Goal: Task Accomplishment & Management: Use online tool/utility

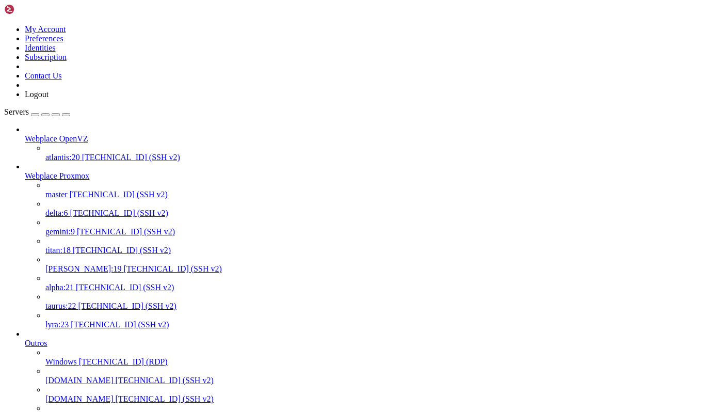
scroll to position [760, 0]
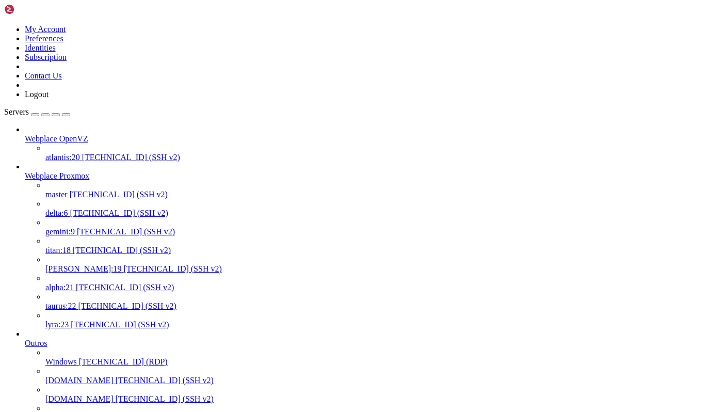
drag, startPoint x: 304, startPoint y: 1536, endPoint x: 133, endPoint y: 1539, distance: 170.7
drag, startPoint x: 133, startPoint y: 1539, endPoint x: 307, endPoint y: 1537, distance: 174.3
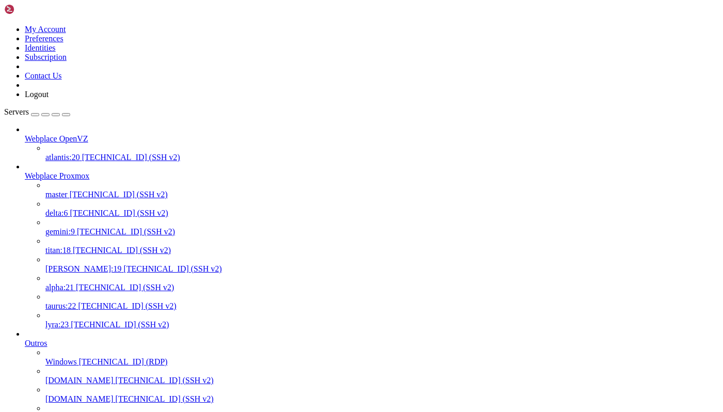
drag, startPoint x: 93, startPoint y: 1541, endPoint x: 2, endPoint y: 1536, distance: 91.4
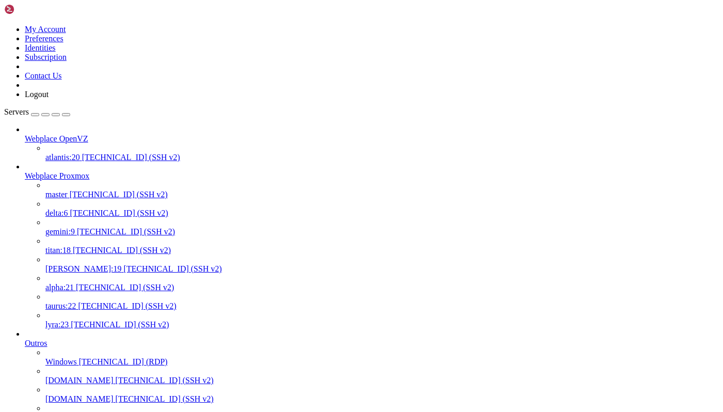
drag, startPoint x: 366, startPoint y: 1545, endPoint x: 276, endPoint y: 1540, distance: 89.9
drag, startPoint x: 212, startPoint y: 1533, endPoint x: 174, endPoint y: 1530, distance: 38.3
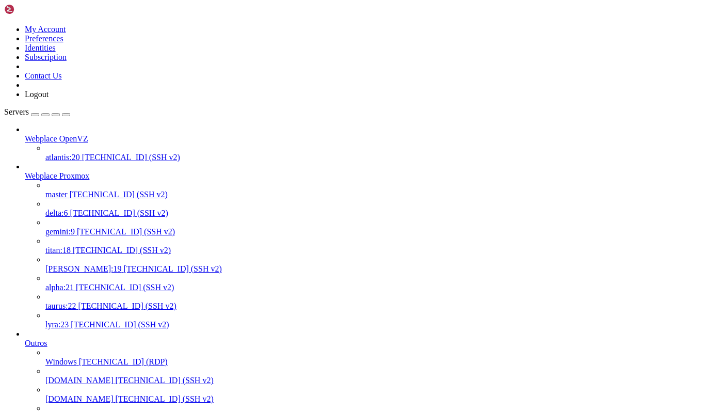
scroll to position [8, 0]
drag, startPoint x: 357, startPoint y: 1536, endPoint x: 13, endPoint y: 1528, distance: 344.1
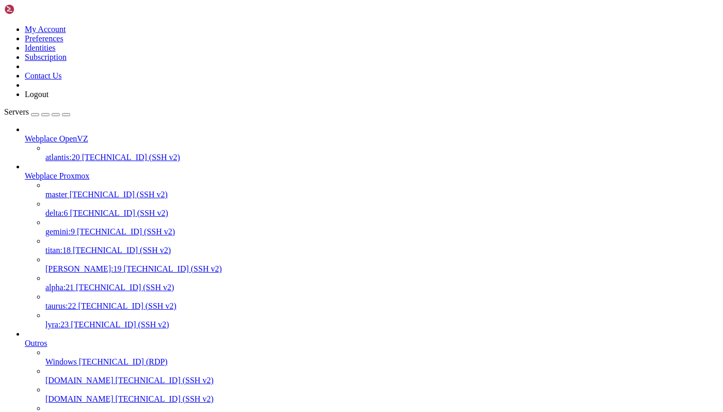
scroll to position [308, 0]
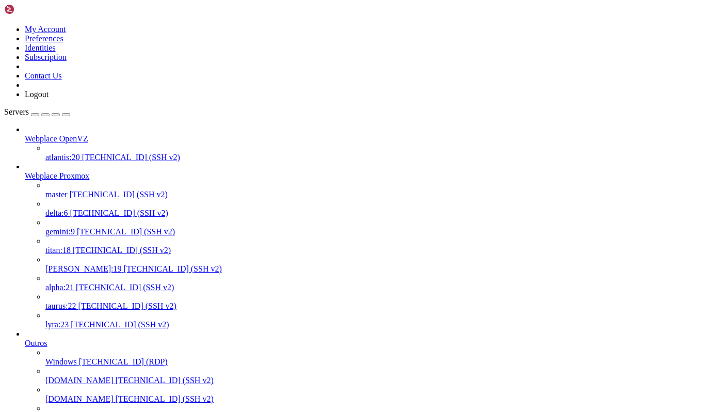
scroll to position [0, 0]
drag, startPoint x: 221, startPoint y: 1553, endPoint x: 9, endPoint y: 1552, distance: 211.5
copy x-row "rpool/data/subvol-504-disk-0 5.4T 4.6T 798G 86% /"
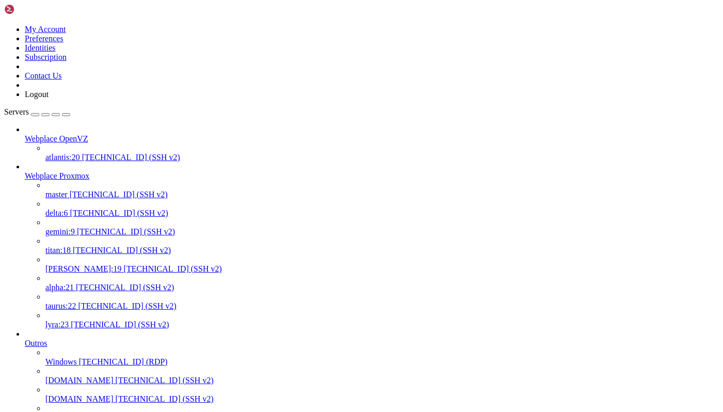
scroll to position [8, 0]
click at [70, 190] on span "[TECHNICAL_ID] (SSH v2)" at bounding box center [119, 194] width 98 height 9
